Goal: Task Accomplishment & Management: Use online tool/utility

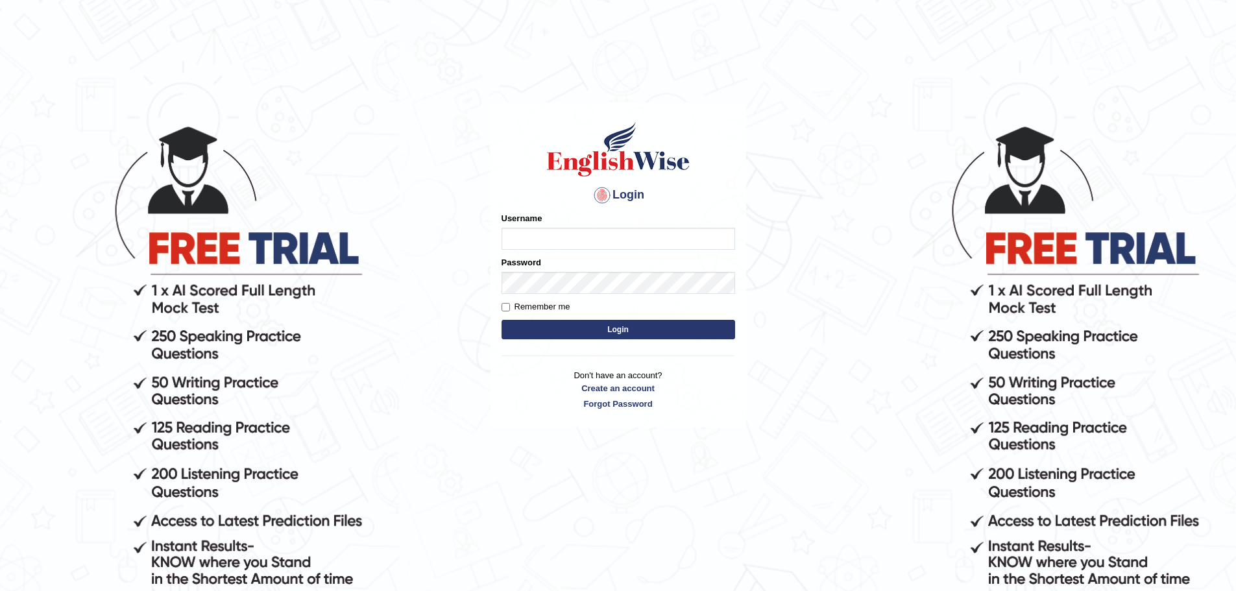
type input "Gurusewak"
click at [596, 334] on button "Login" at bounding box center [619, 329] width 234 height 19
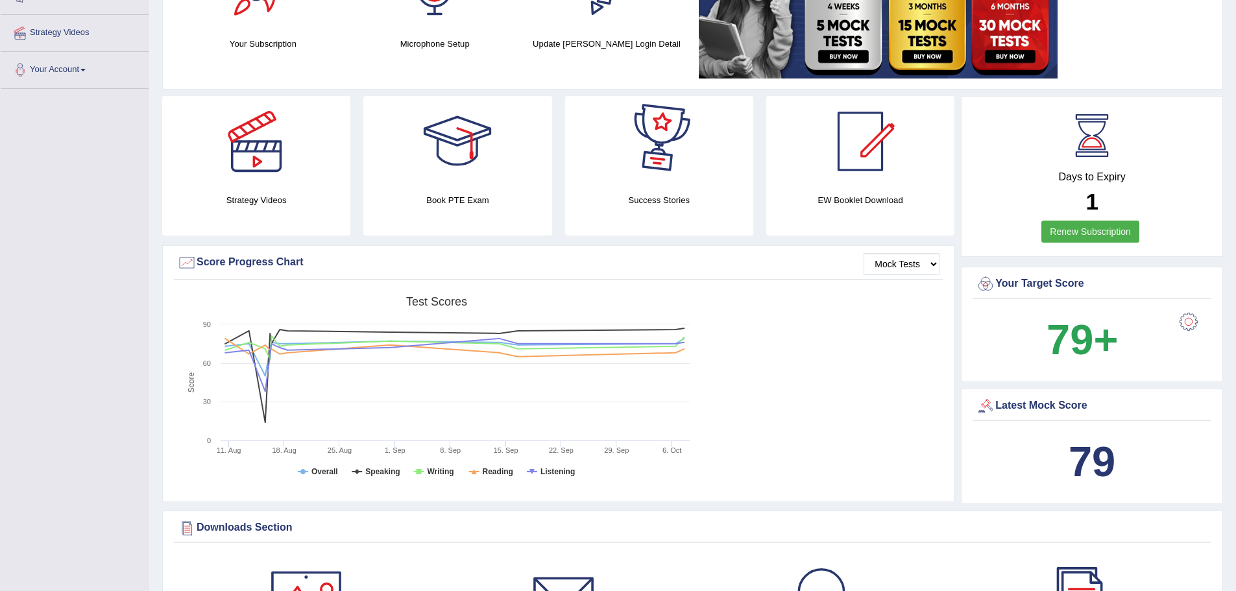
scroll to position [65, 0]
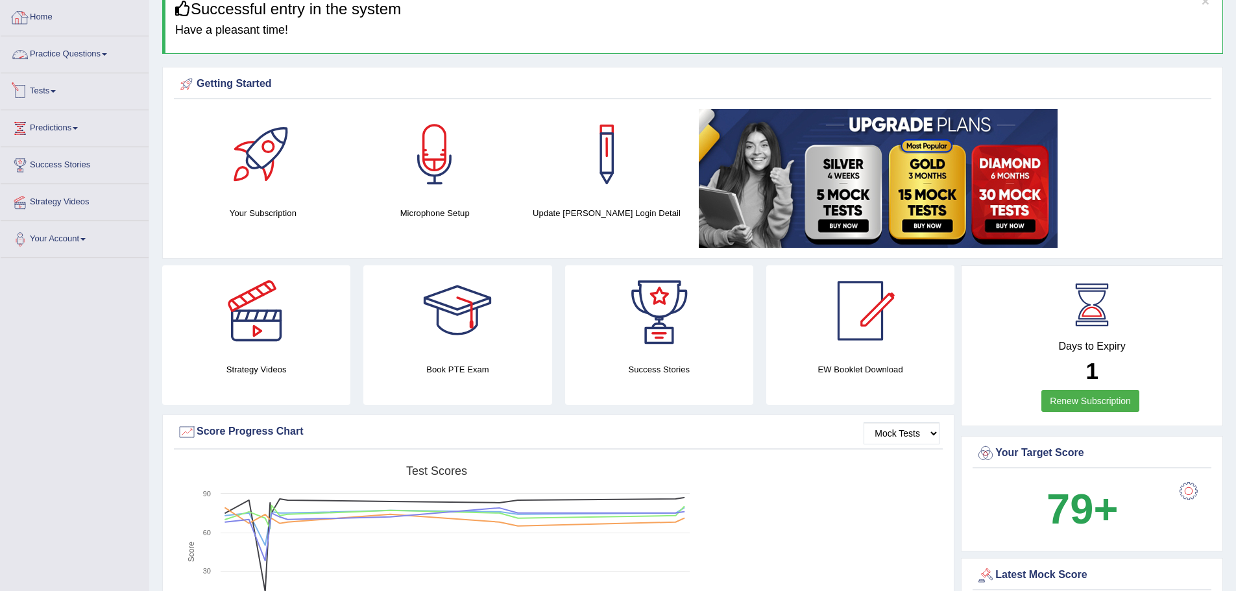
click at [57, 97] on link "Tests" at bounding box center [75, 89] width 148 height 32
click at [62, 150] on link "Take Mock Test" at bounding box center [84, 144] width 121 height 23
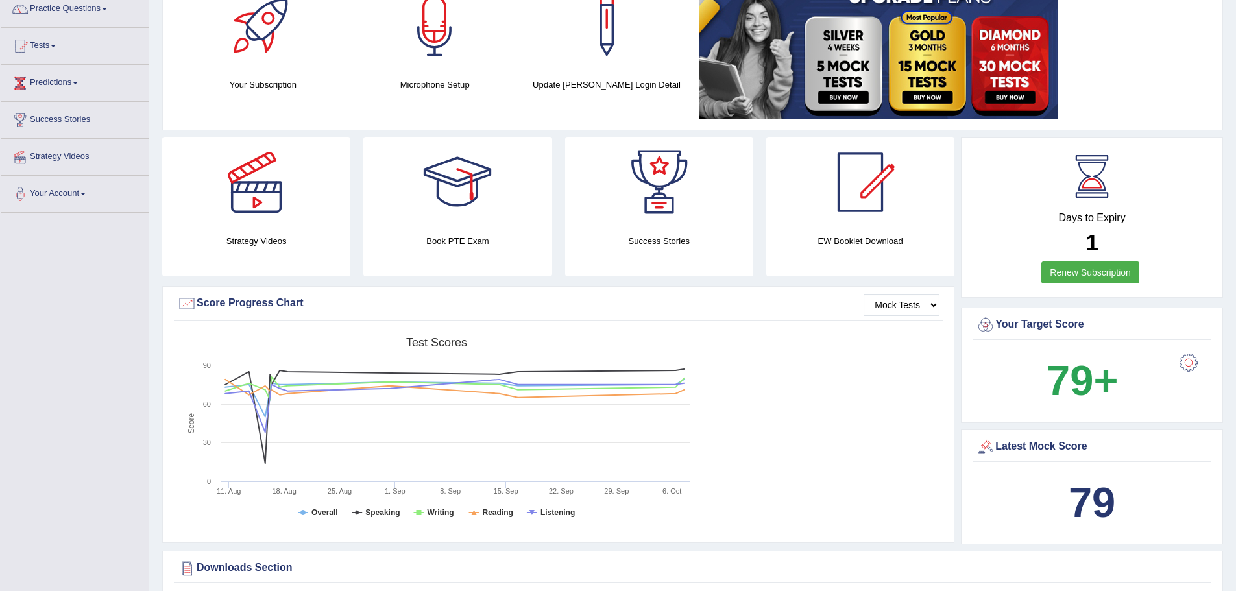
scroll to position [65, 0]
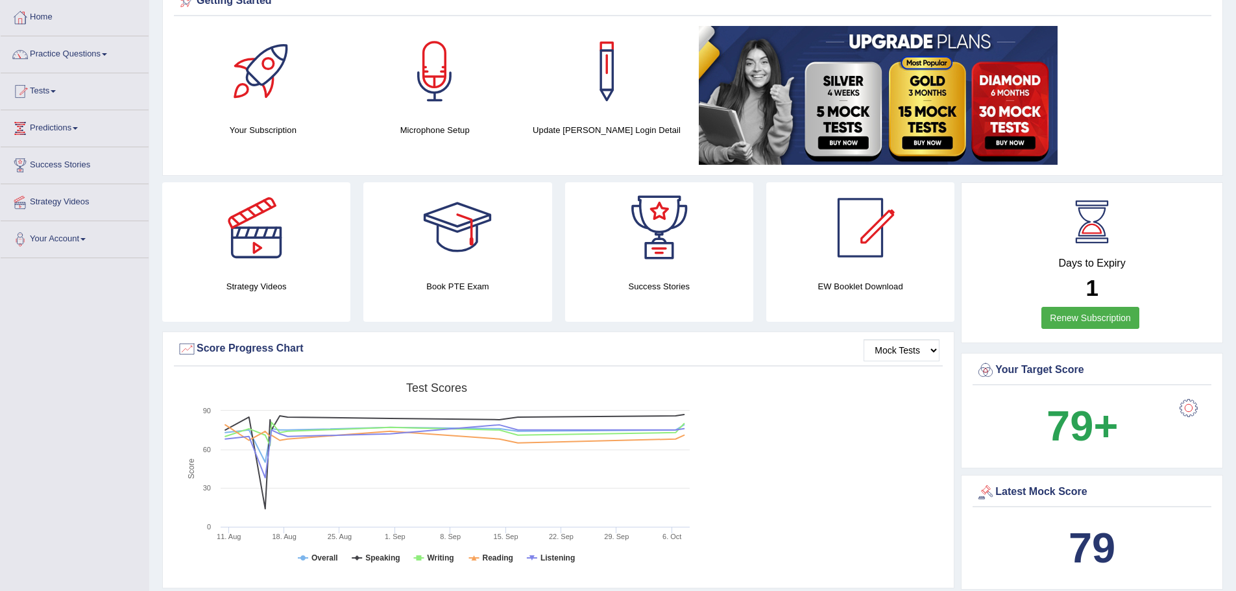
click at [51, 90] on link "Tests" at bounding box center [75, 89] width 148 height 32
click at [53, 145] on link "Take Mock Test" at bounding box center [84, 144] width 121 height 23
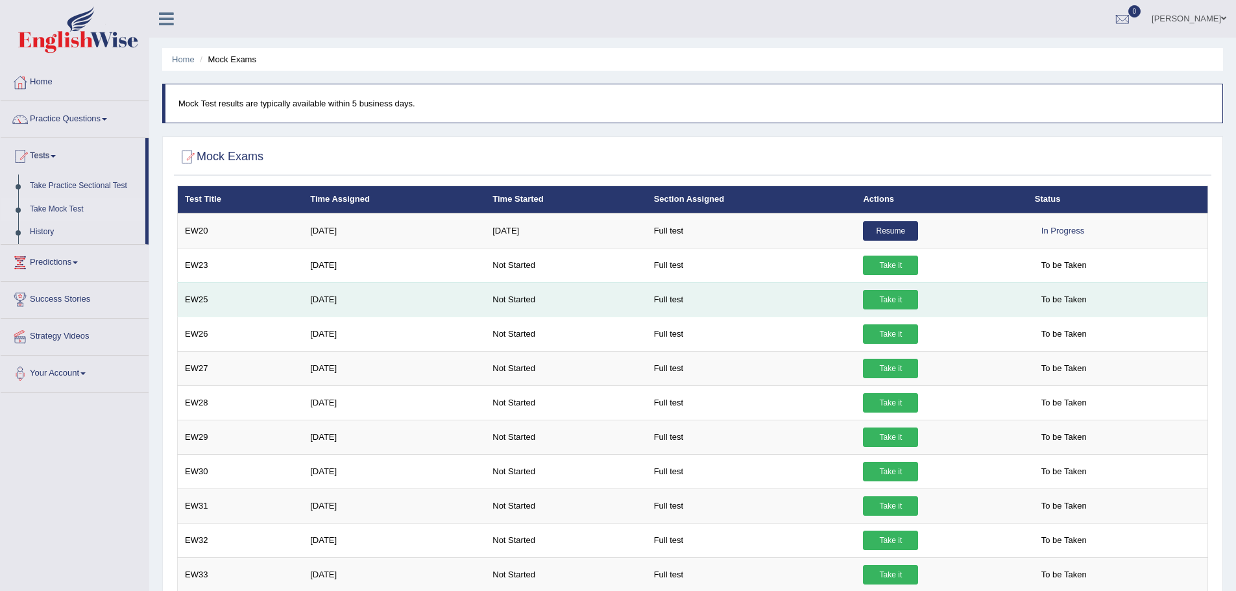
click at [890, 297] on link "Take it" at bounding box center [890, 299] width 55 height 19
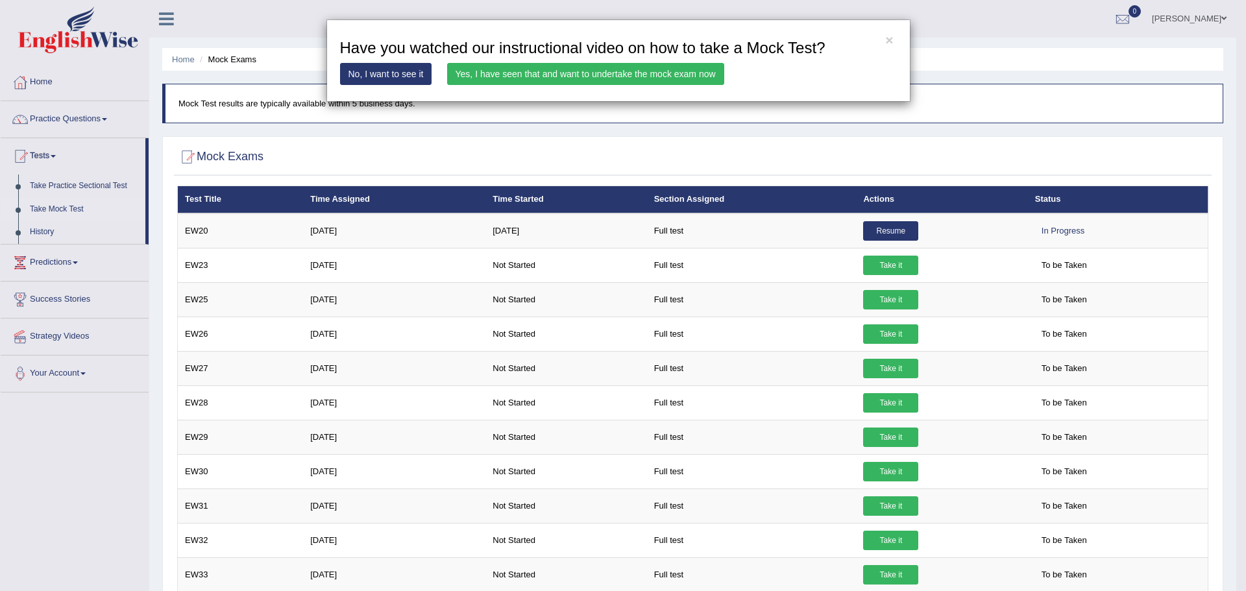
click at [631, 75] on link "Yes, I have seen that and want to undertake the mock exam now" at bounding box center [585, 74] width 277 height 22
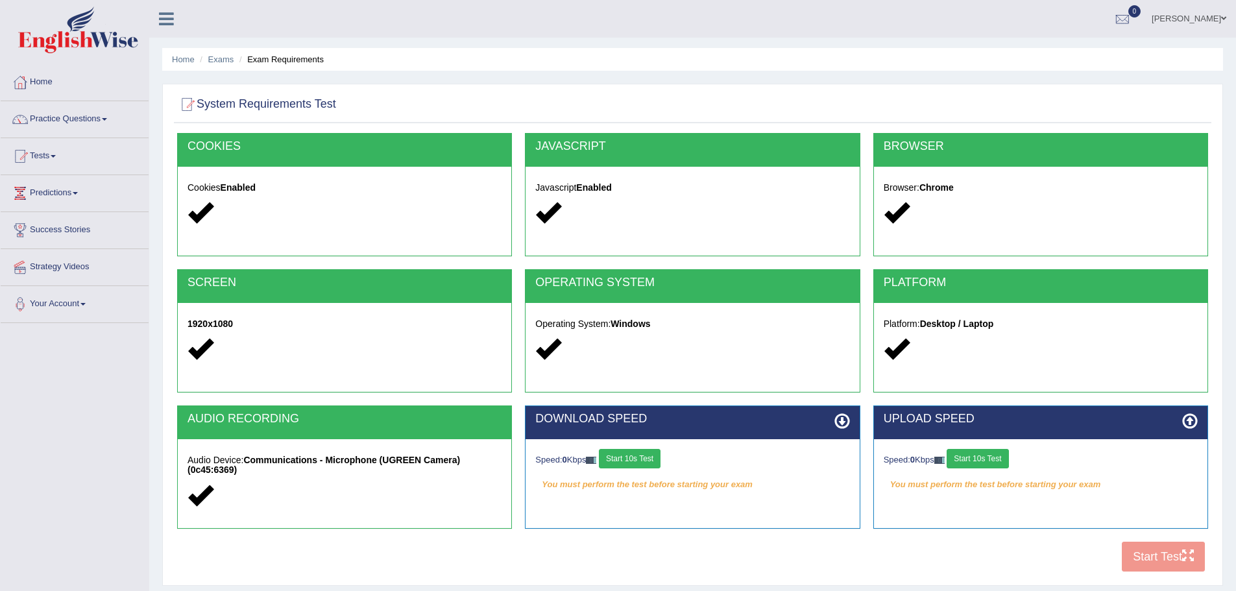
click at [645, 459] on button "Start 10s Test" at bounding box center [630, 458] width 62 height 19
click at [986, 457] on button "Start 10s Test" at bounding box center [978, 458] width 62 height 19
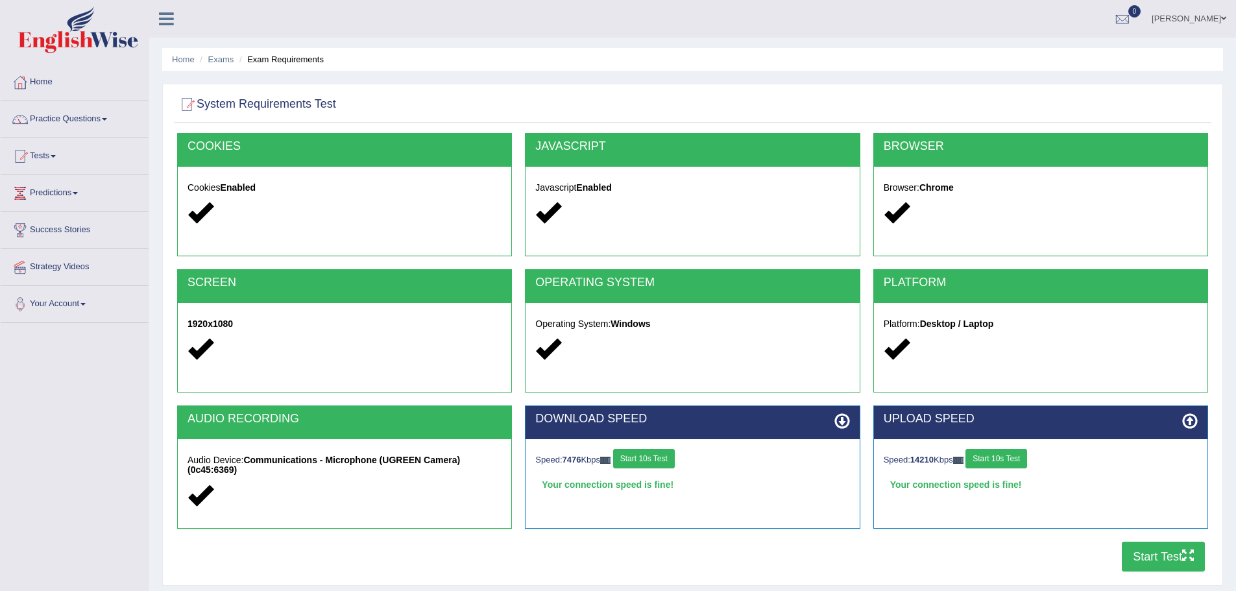
click at [1145, 551] on button "Start Test" at bounding box center [1163, 557] width 83 height 30
